Goal: Information Seeking & Learning: Learn about a topic

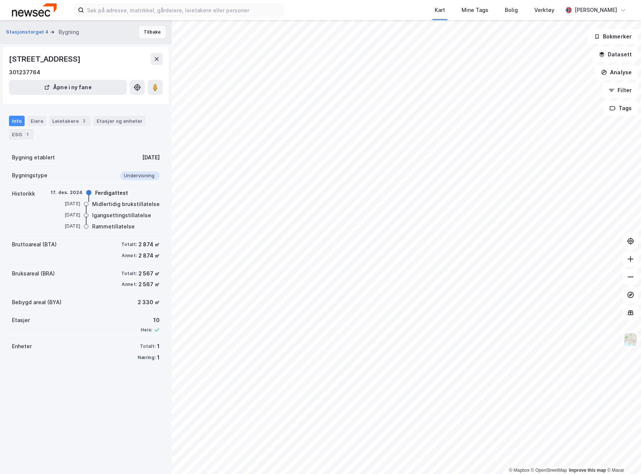
click at [141, 33] on button "Tilbake" at bounding box center [152, 32] width 27 height 12
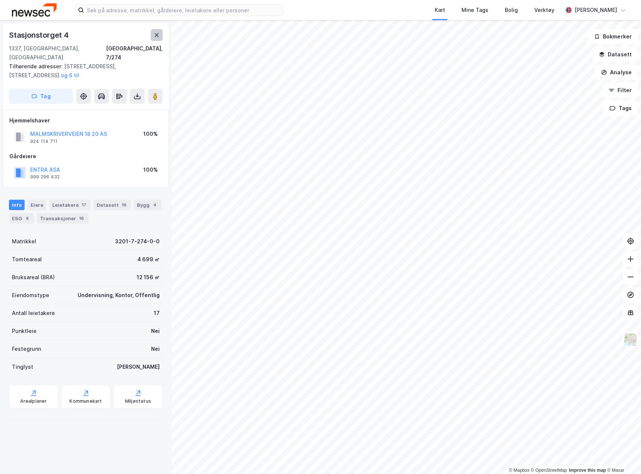
click at [160, 35] on button at bounding box center [157, 35] width 12 height 12
click at [160, 31] on button at bounding box center [157, 35] width 12 height 12
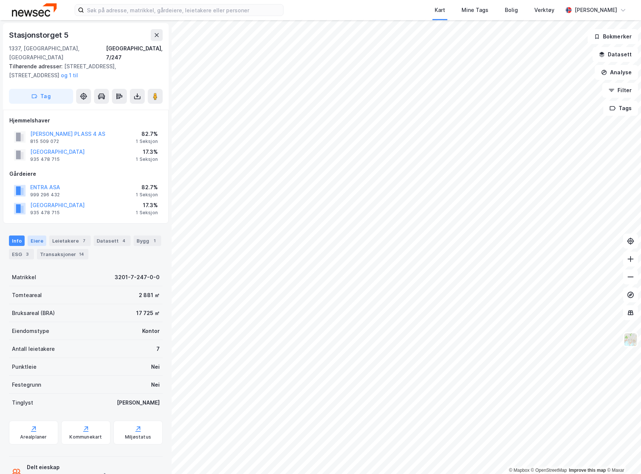
click at [37, 235] on div "Eiere" at bounding box center [37, 240] width 19 height 10
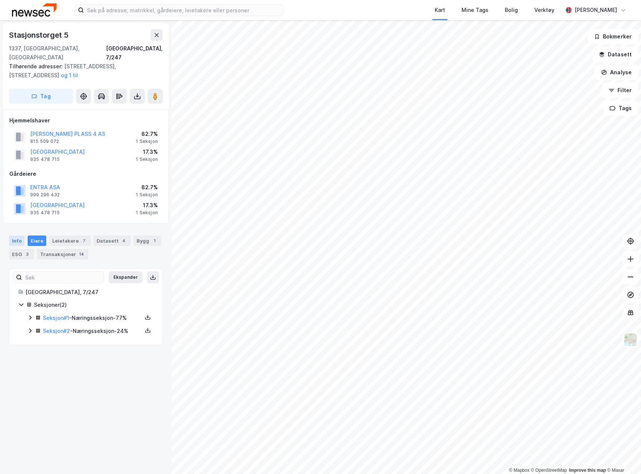
click at [16, 235] on div "Info" at bounding box center [17, 240] width 16 height 10
